Goal: Transaction & Acquisition: Purchase product/service

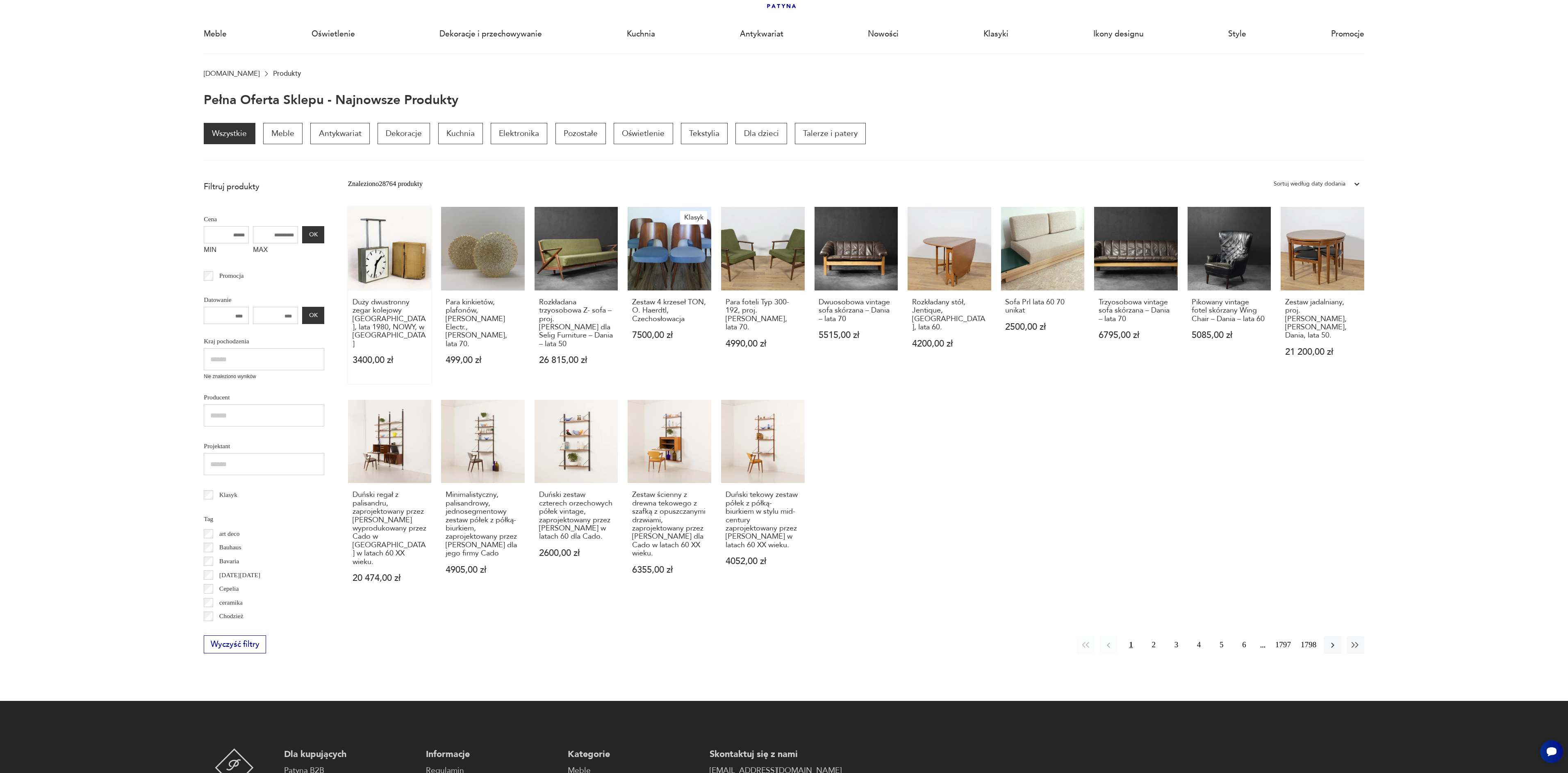
click at [374, 258] on link "Duży dwustronny zegar kolejowy [GEOGRAPHIC_DATA], lata 1980, NOWY, w pudełku 34…" at bounding box center [390, 295] width 84 height 177
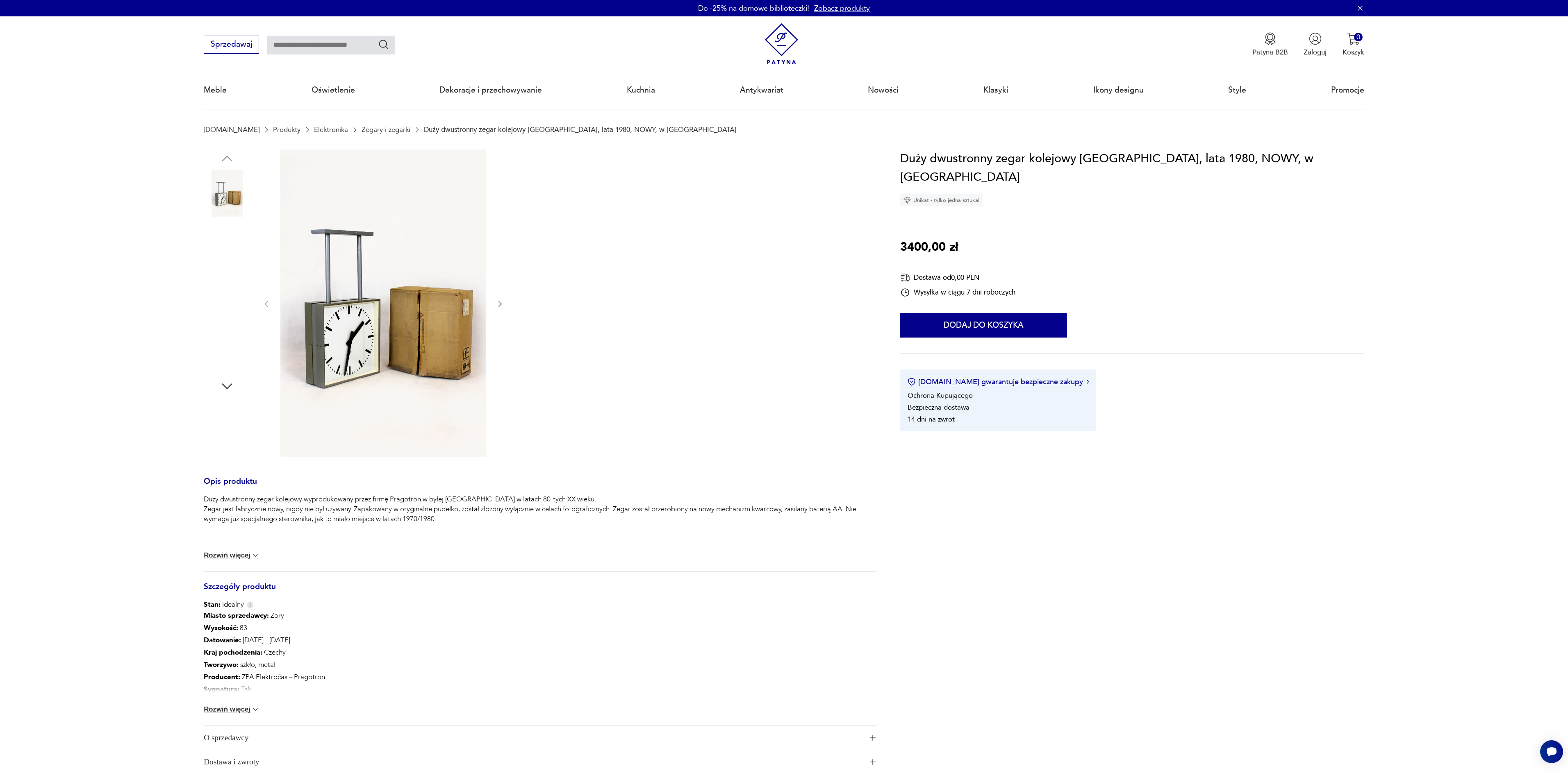
click at [238, 247] on img at bounding box center [227, 245] width 47 height 47
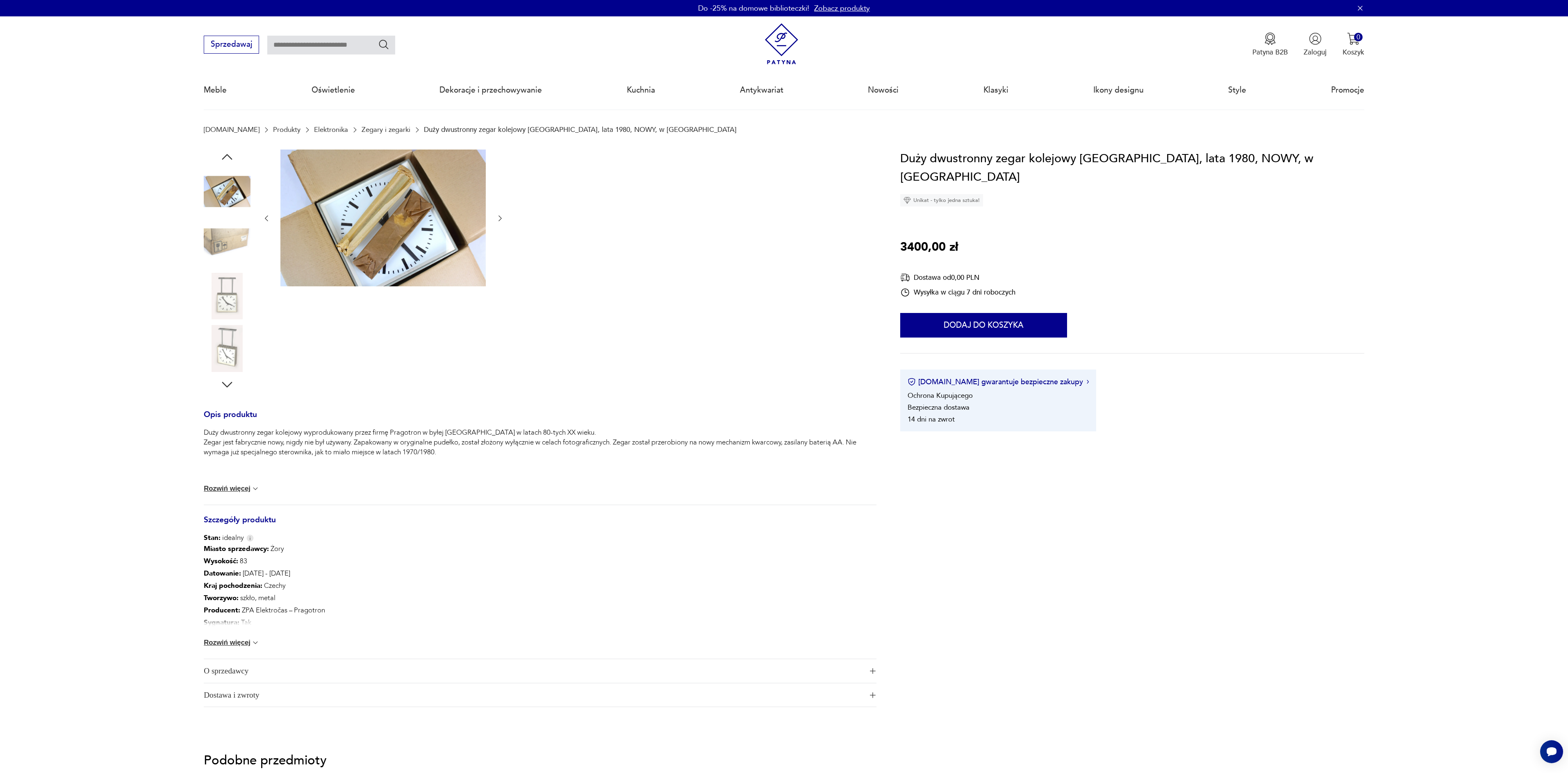
click at [238, 247] on img at bounding box center [227, 244] width 47 height 47
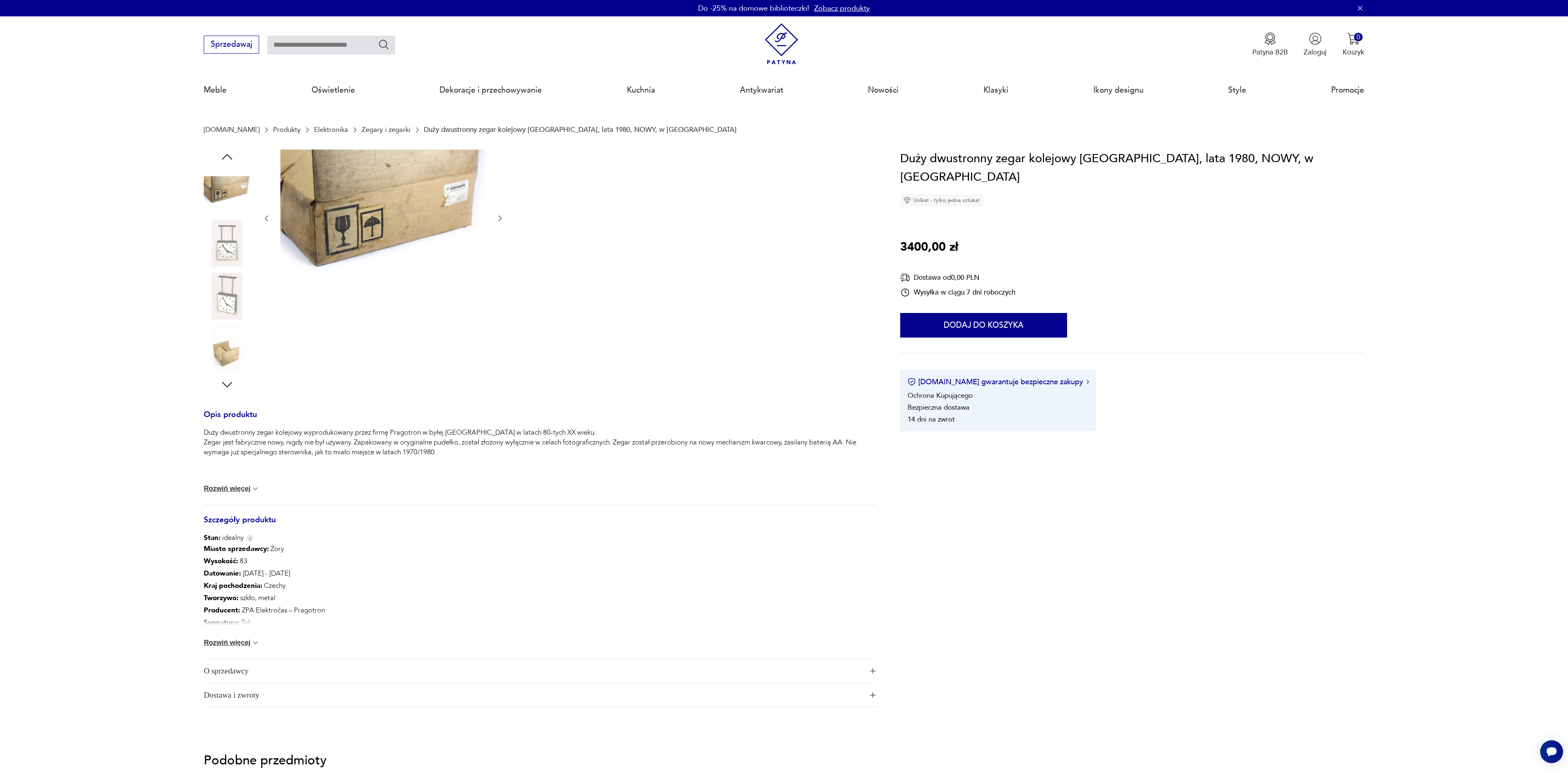
click at [238, 247] on img at bounding box center [227, 244] width 47 height 47
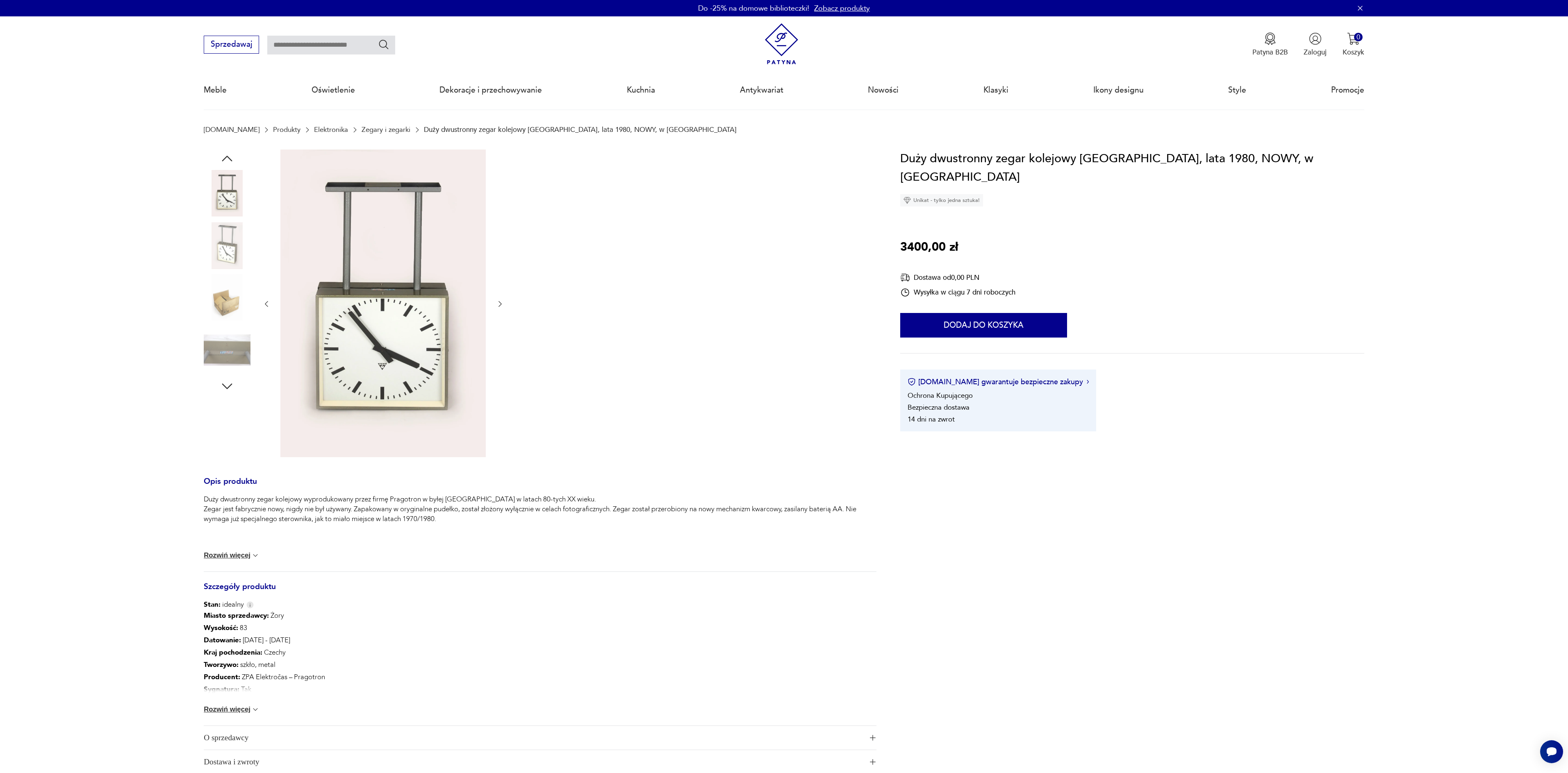
click at [221, 295] on img at bounding box center [227, 298] width 47 height 47
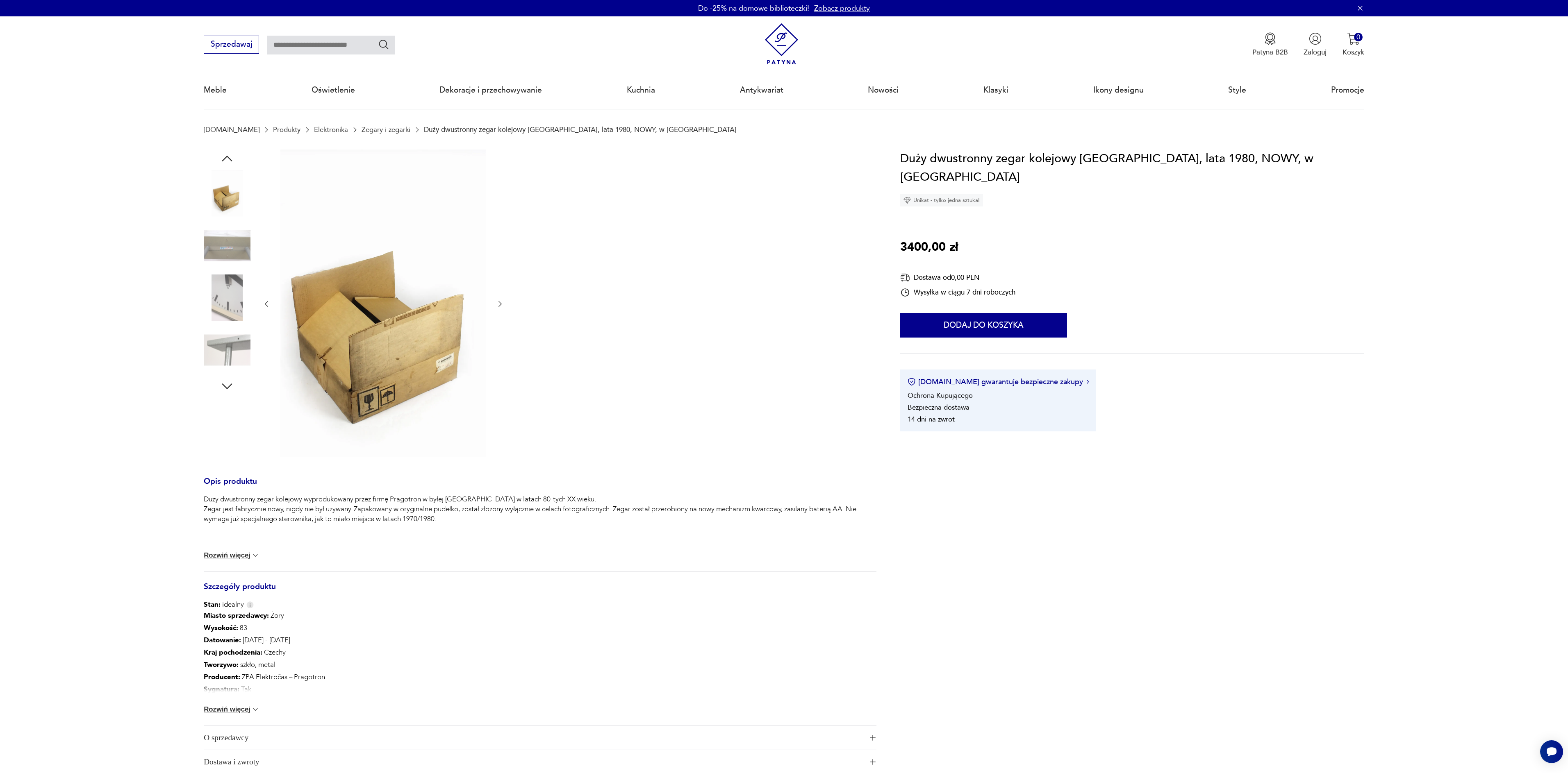
click at [221, 295] on img at bounding box center [227, 298] width 47 height 47
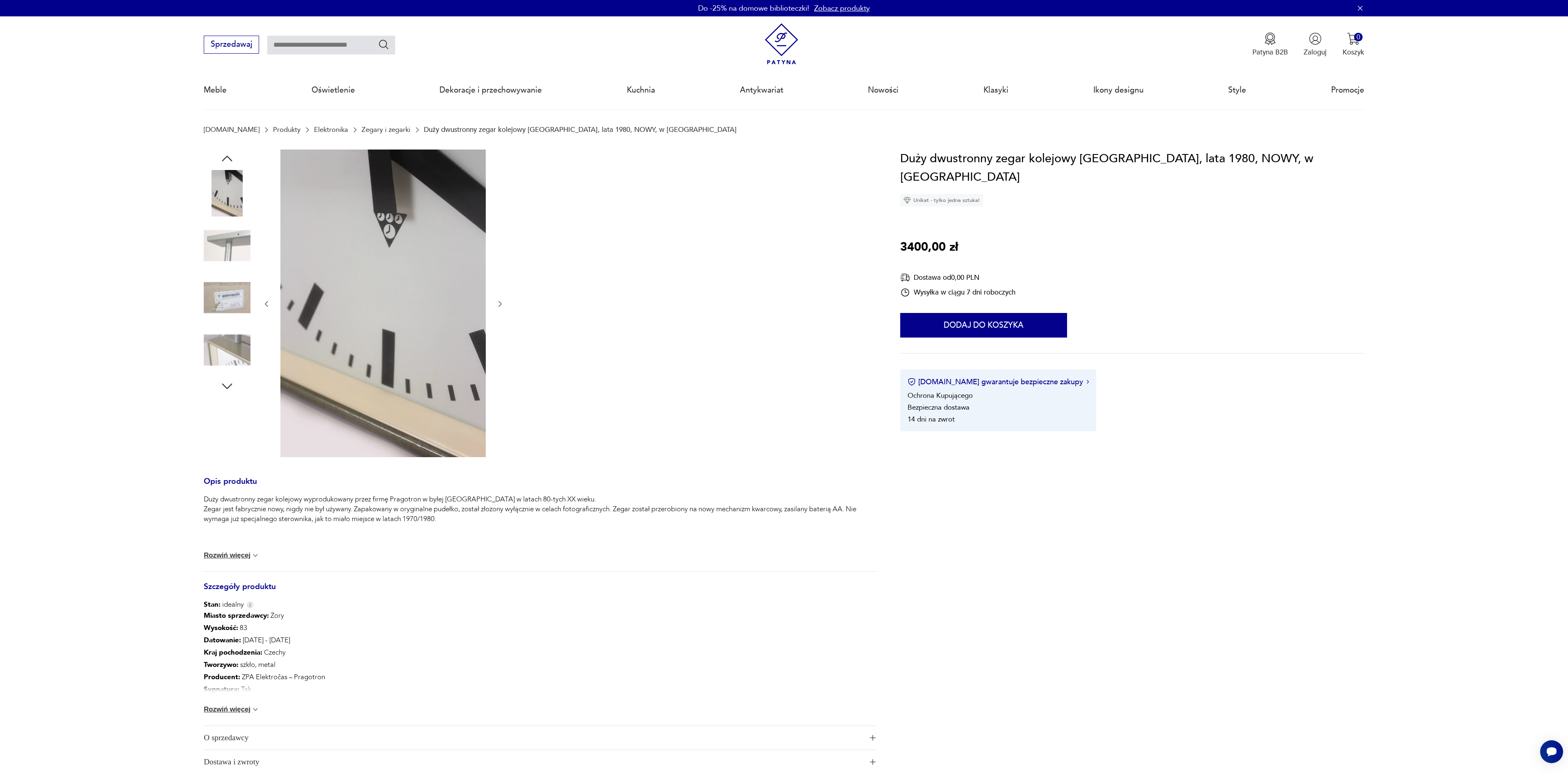
click at [221, 295] on img at bounding box center [227, 298] width 47 height 47
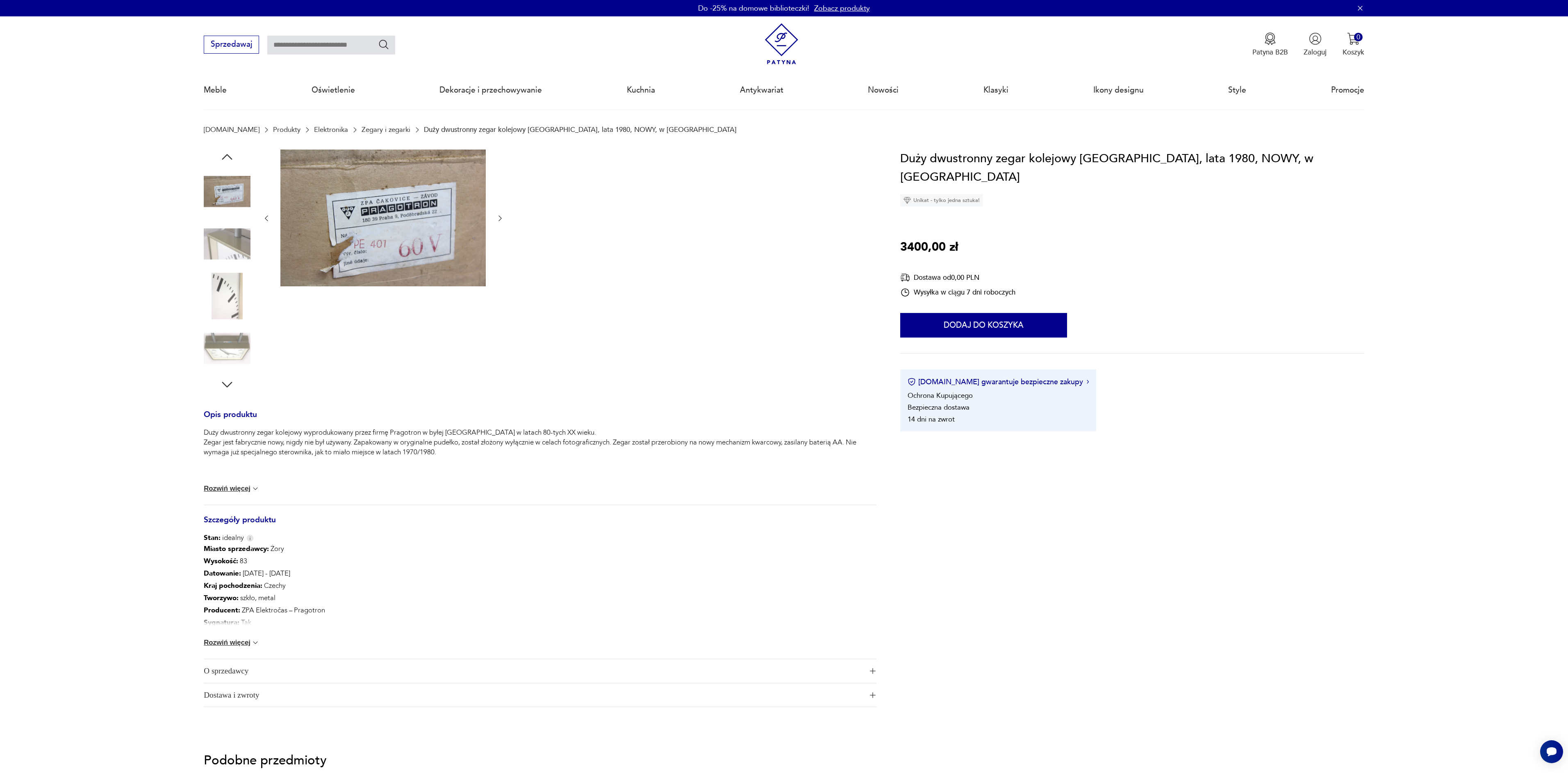
click at [221, 295] on img at bounding box center [227, 296] width 47 height 47
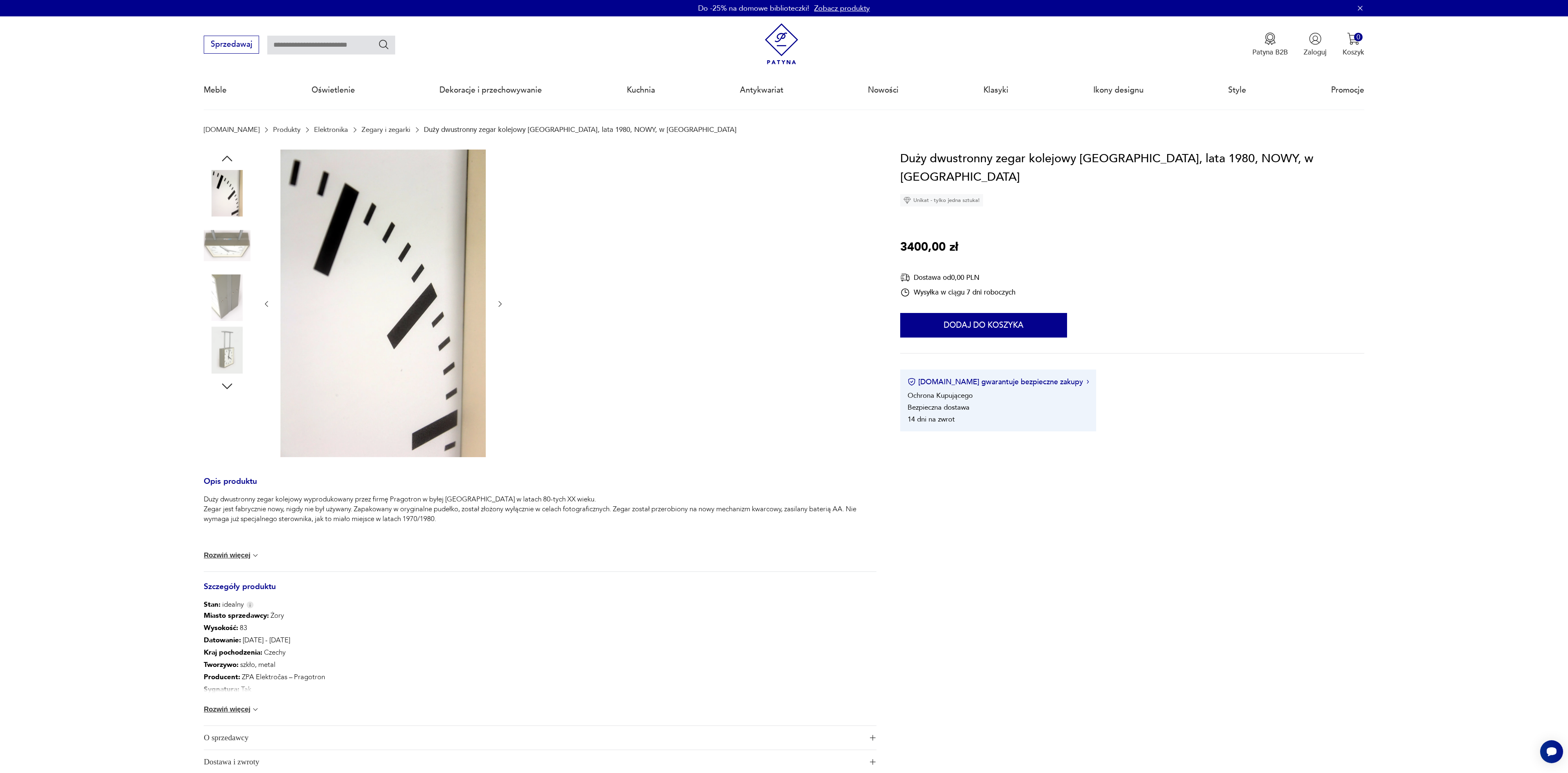
click at [221, 295] on img at bounding box center [227, 298] width 47 height 47
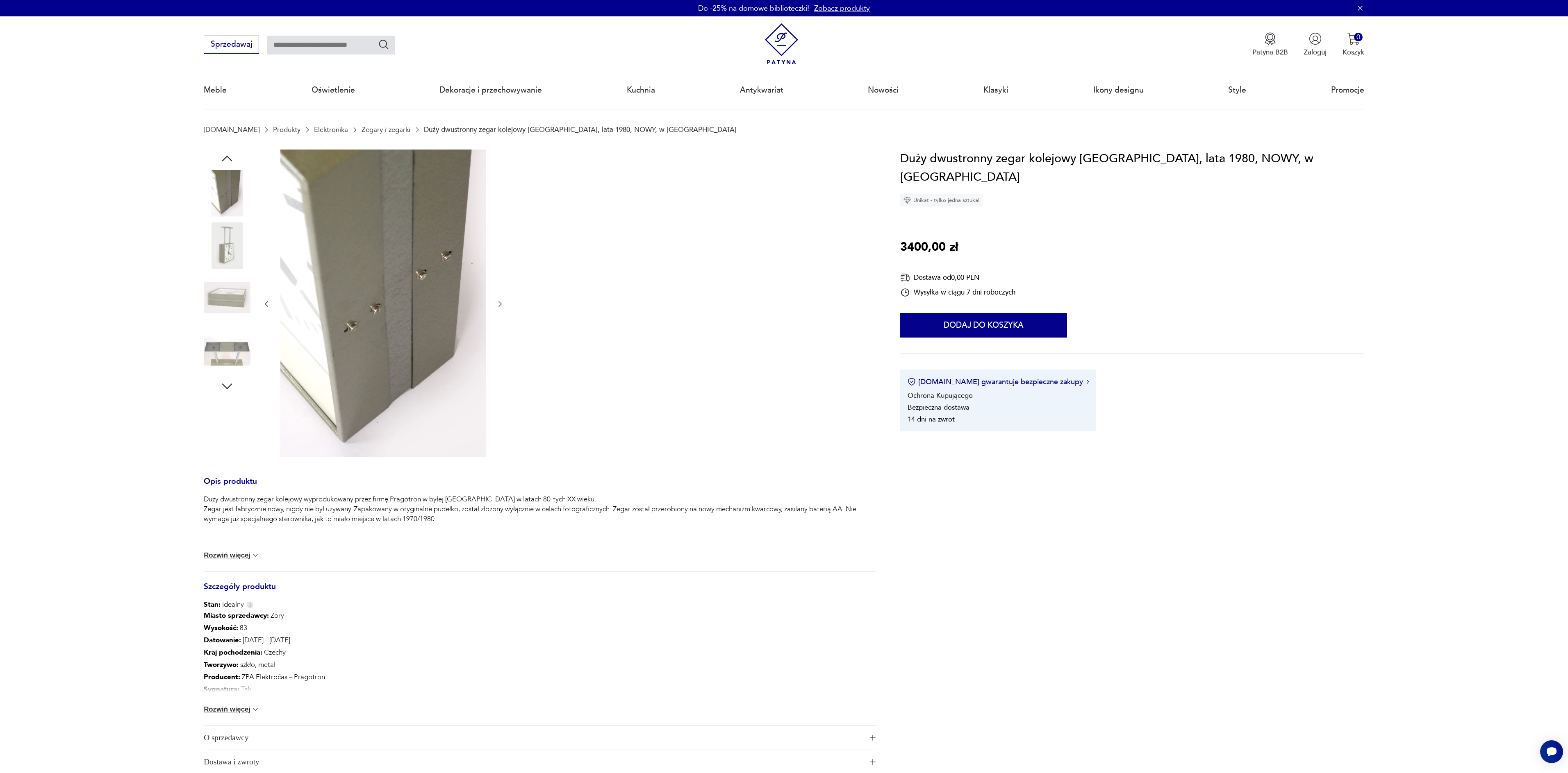
click at [221, 295] on img at bounding box center [227, 298] width 47 height 47
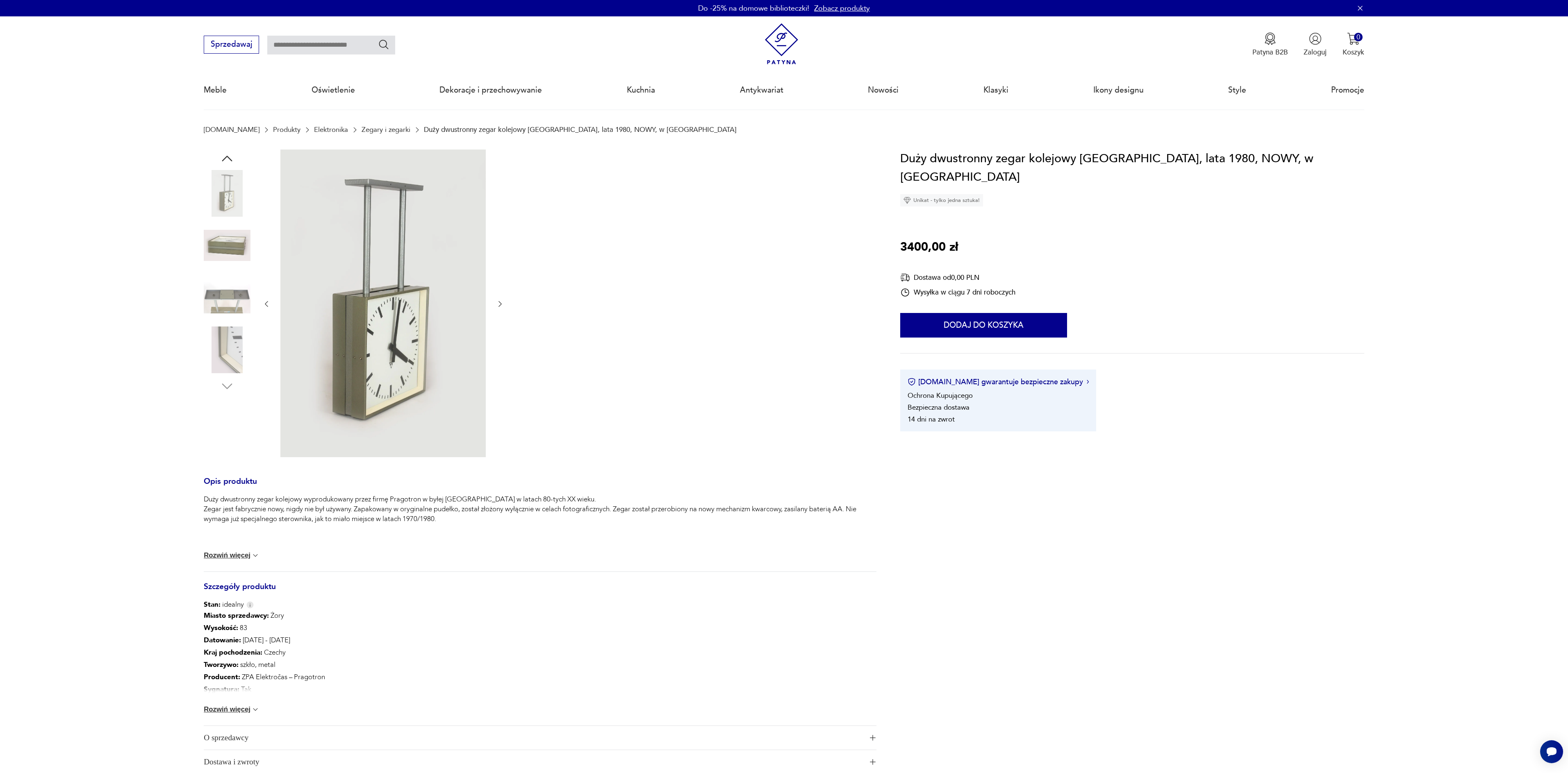
click at [221, 295] on img at bounding box center [227, 298] width 47 height 47
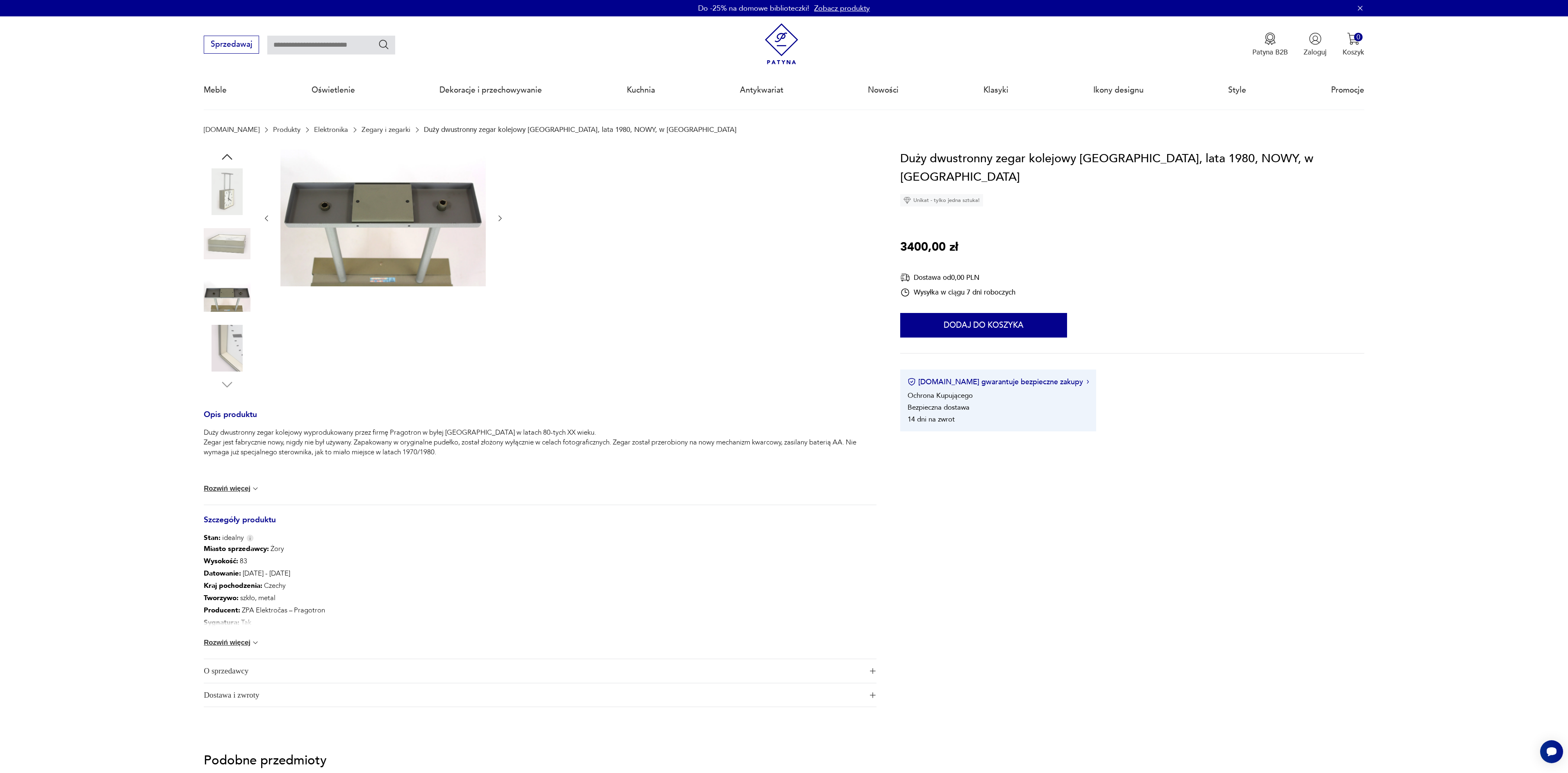
click at [229, 187] on img at bounding box center [227, 192] width 47 height 47
